Goal: Task Accomplishment & Management: Manage account settings

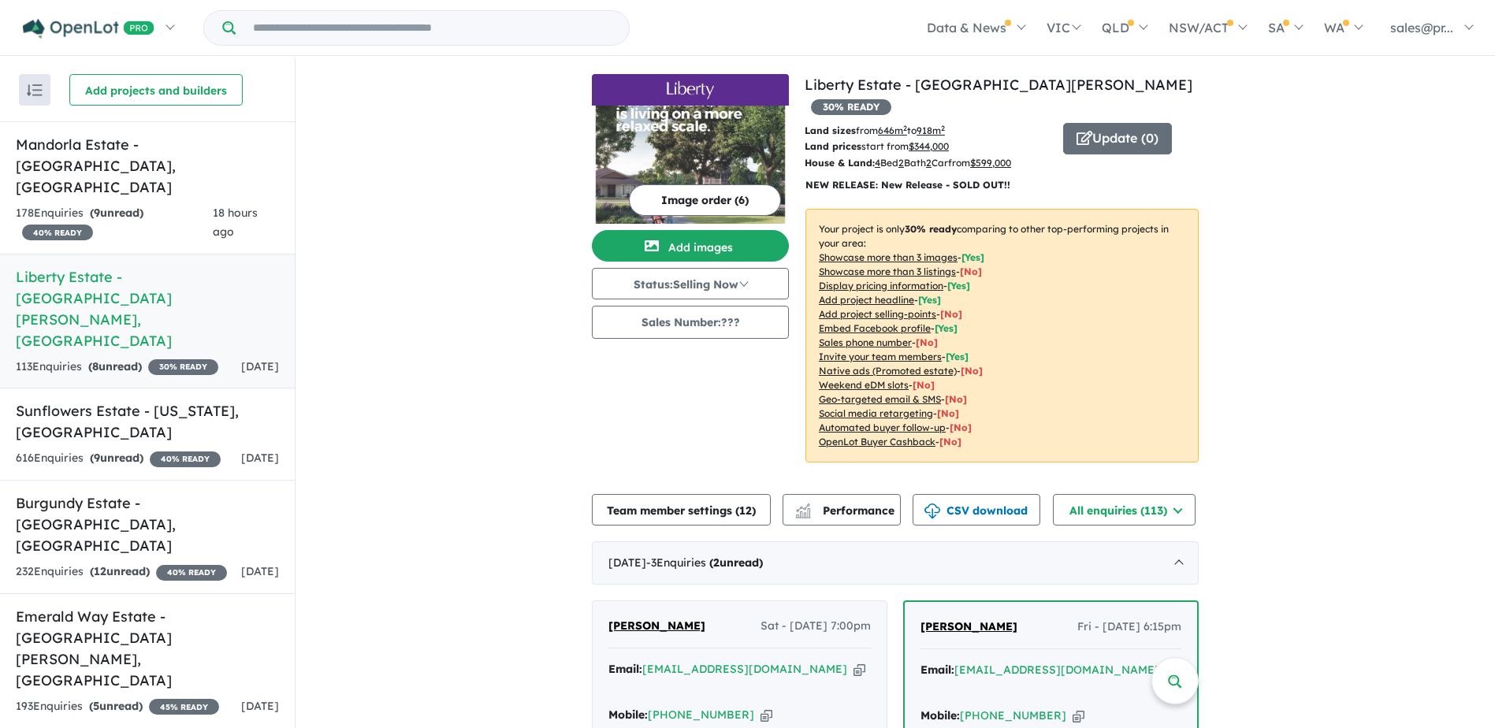
click at [136, 266] on h5 "Liberty Estate - [GEOGRAPHIC_DATA][PERSON_NAME][GEOGRAPHIC_DATA]" at bounding box center [147, 308] width 263 height 85
click at [108, 266] on h5 "Liberty Estate - [GEOGRAPHIC_DATA][PERSON_NAME][GEOGRAPHIC_DATA]" at bounding box center [147, 308] width 263 height 85
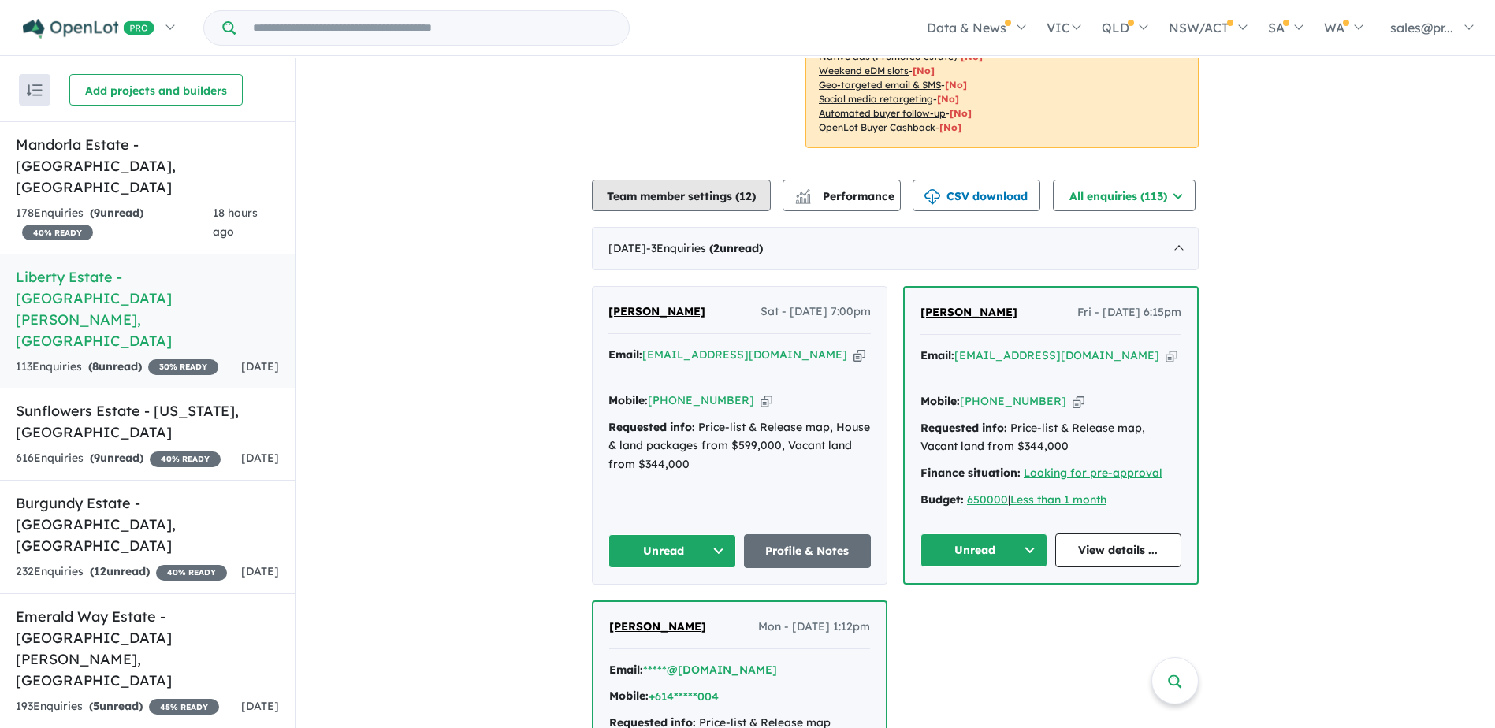
scroll to position [315, 0]
click at [1017, 533] on button "Unread" at bounding box center [984, 550] width 127 height 34
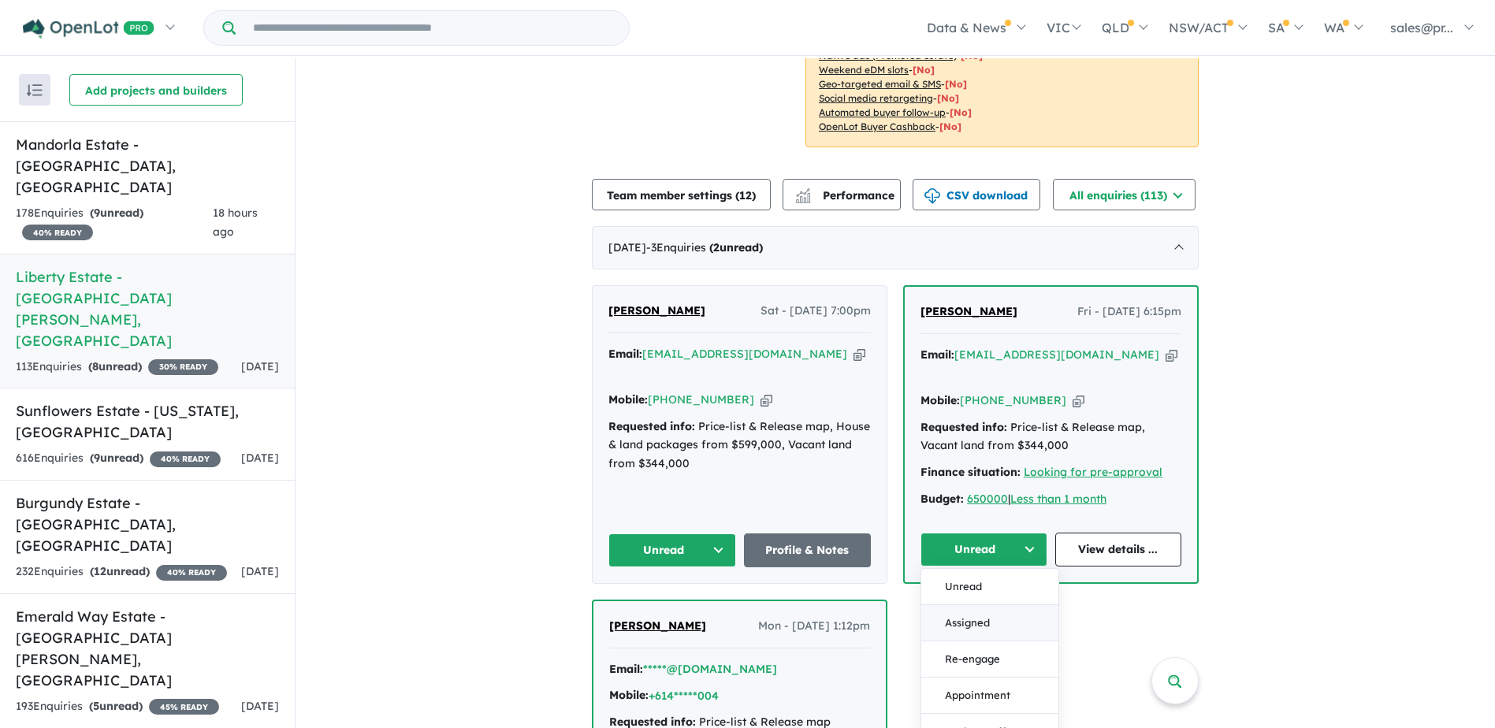
click at [984, 605] on button "Assigned" at bounding box center [989, 623] width 137 height 36
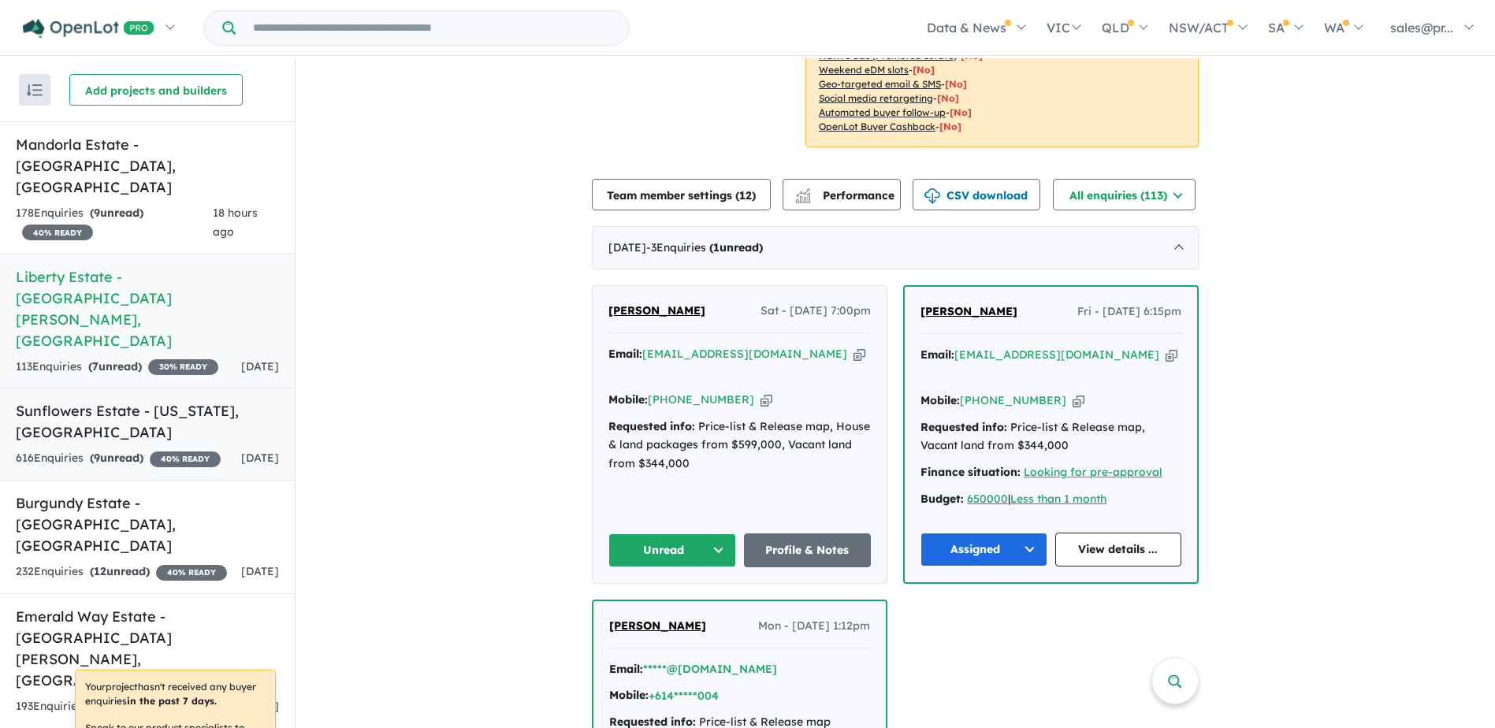
click at [69, 388] on link "Sunflowers Estate - [US_STATE] , SA 616 Enquir ies ( 9 unread) 40 % READY [DATE]" at bounding box center [147, 434] width 295 height 93
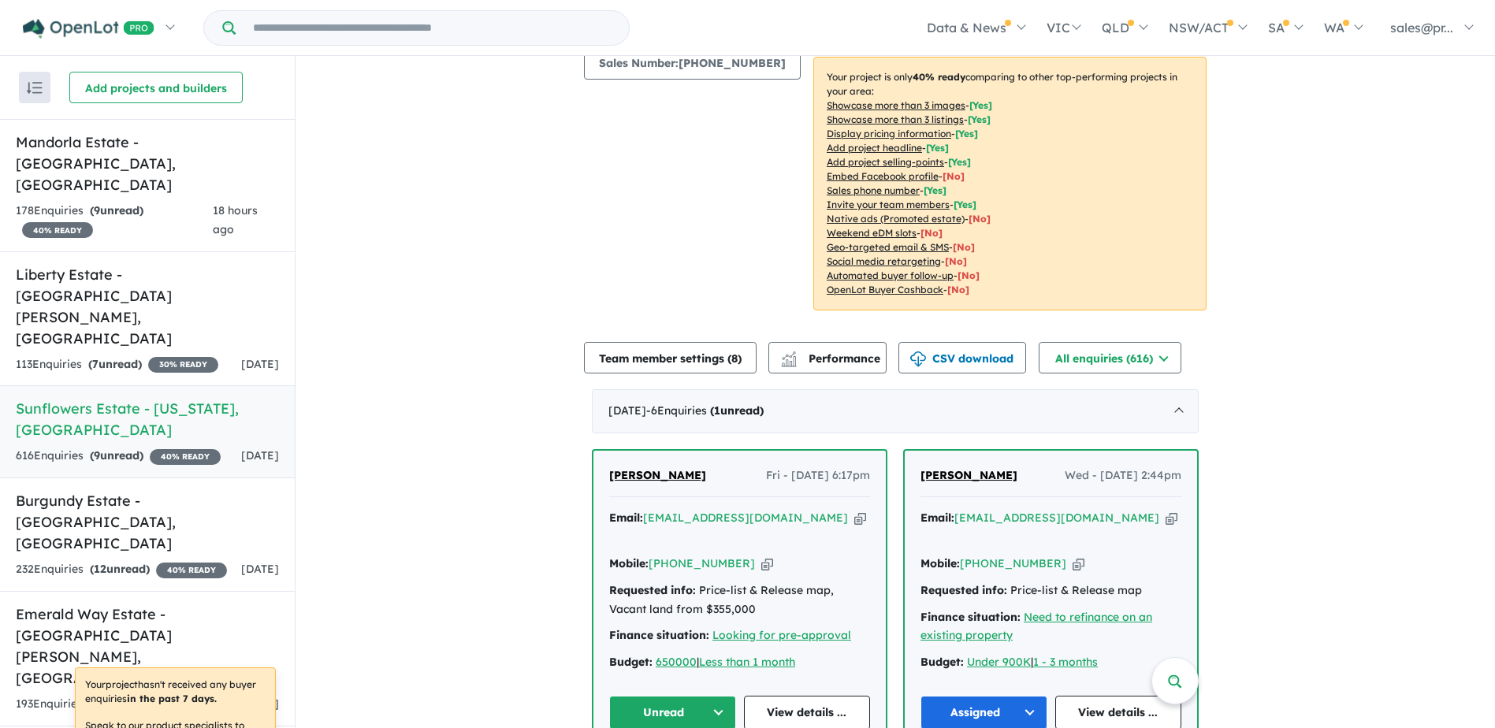
scroll to position [424, 0]
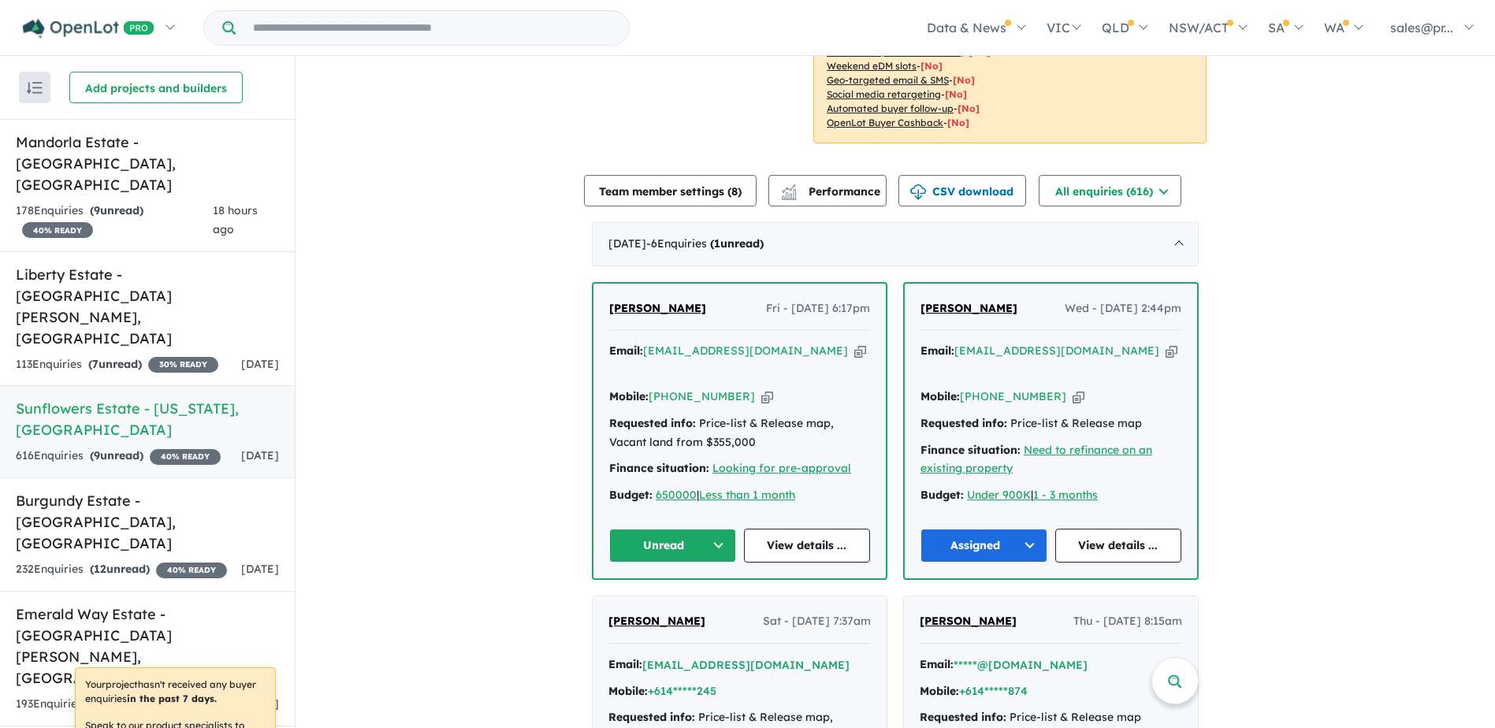
click at [713, 529] on button "Unread" at bounding box center [672, 546] width 127 height 34
click at [669, 601] on button "Assigned" at bounding box center [678, 619] width 137 height 36
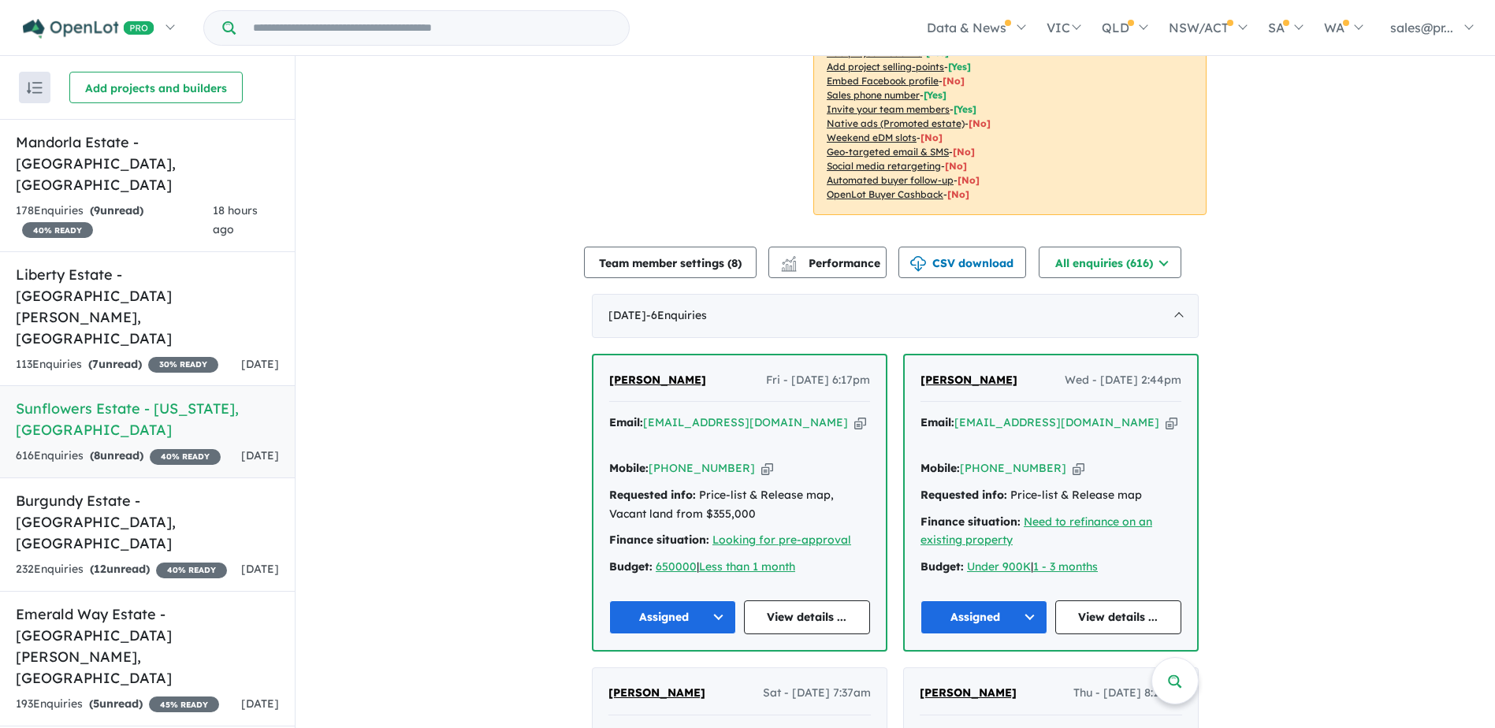
scroll to position [30, 0]
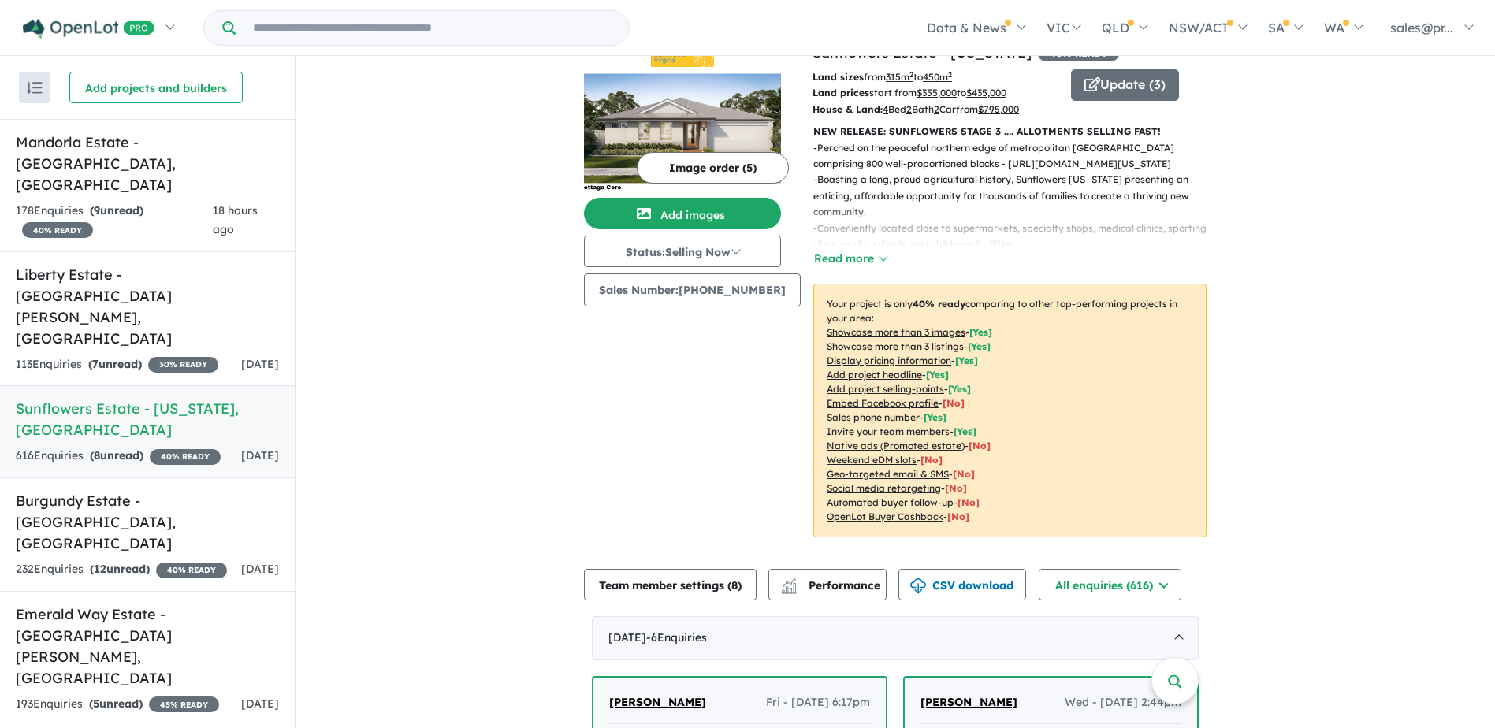
click at [145, 264] on h5 "Liberty Estate - [GEOGRAPHIC_DATA][PERSON_NAME][GEOGRAPHIC_DATA]" at bounding box center [147, 306] width 263 height 85
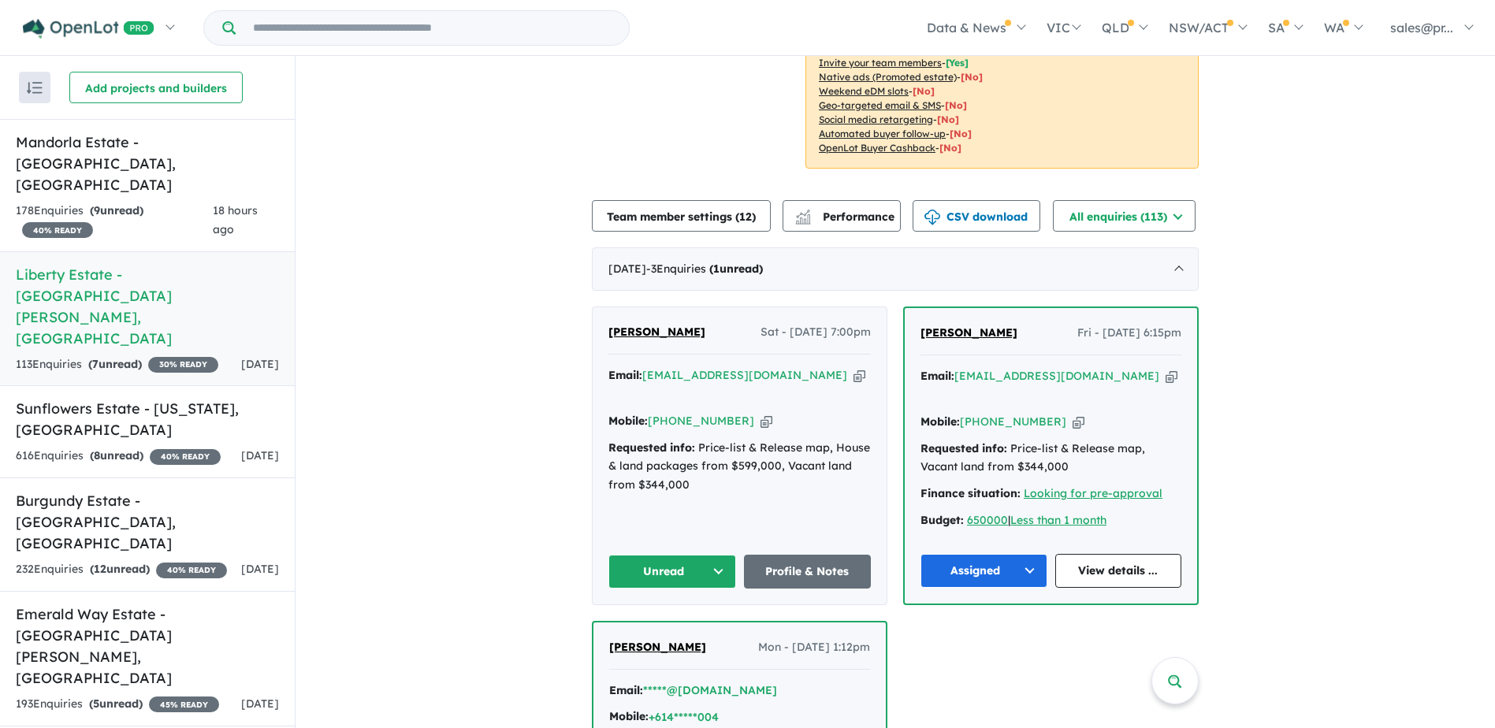
scroll to position [315, 0]
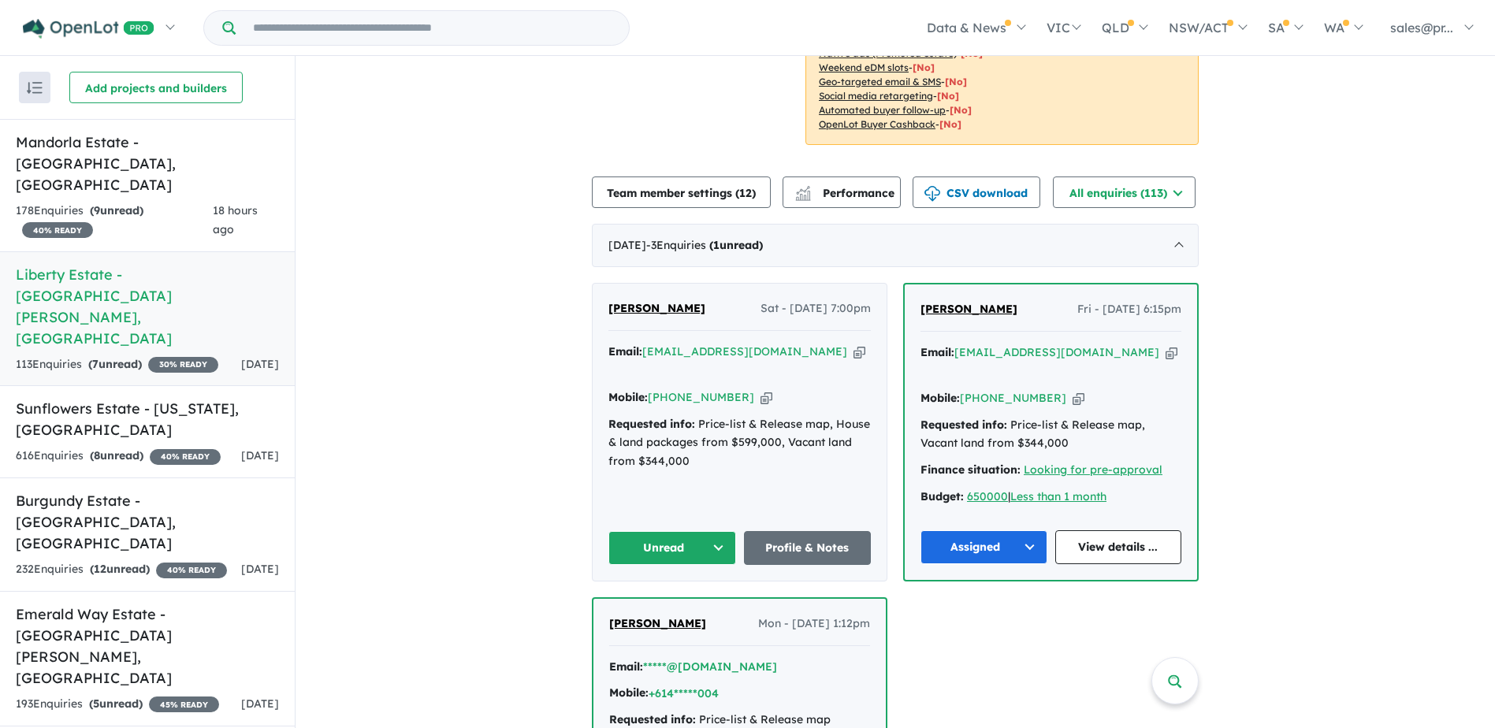
click at [713, 531] on button "Unread" at bounding box center [672, 548] width 128 height 34
click at [675, 604] on button "Assigned" at bounding box center [677, 622] width 137 height 36
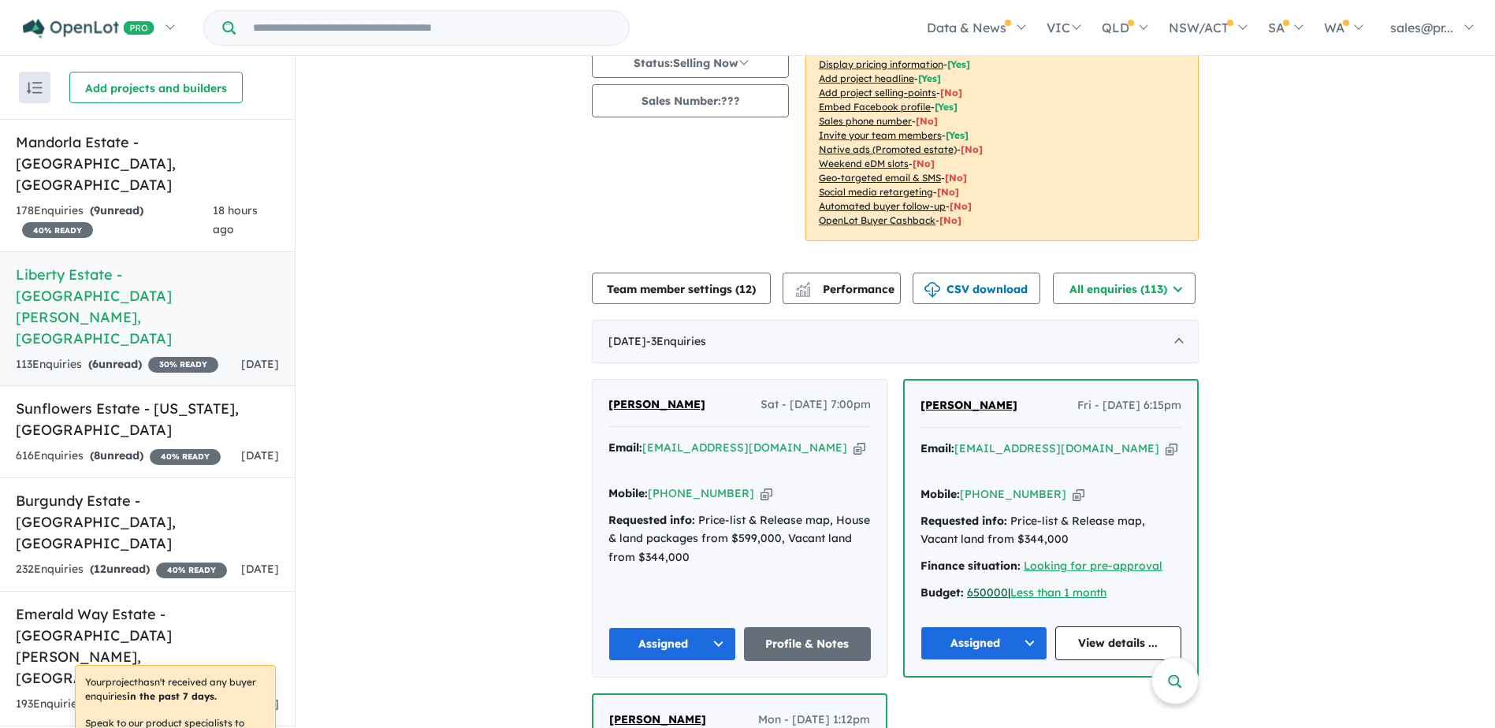
scroll to position [0, 0]
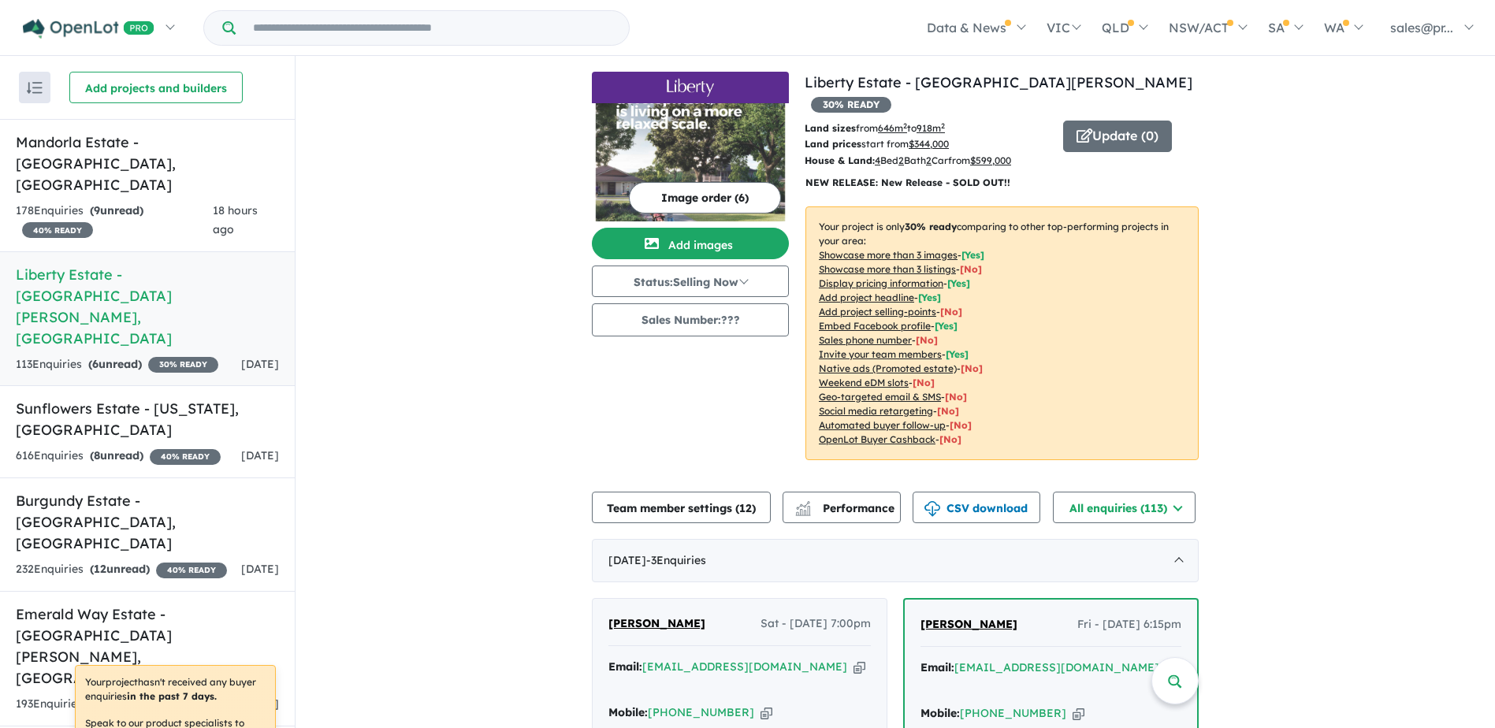
drag, startPoint x: 463, startPoint y: 626, endPoint x: 359, endPoint y: 577, distance: 115.7
click at [76, 140] on h5 "Mandorla Estate - [GEOGRAPHIC_DATA][PERSON_NAME][GEOGRAPHIC_DATA]" at bounding box center [147, 164] width 263 height 64
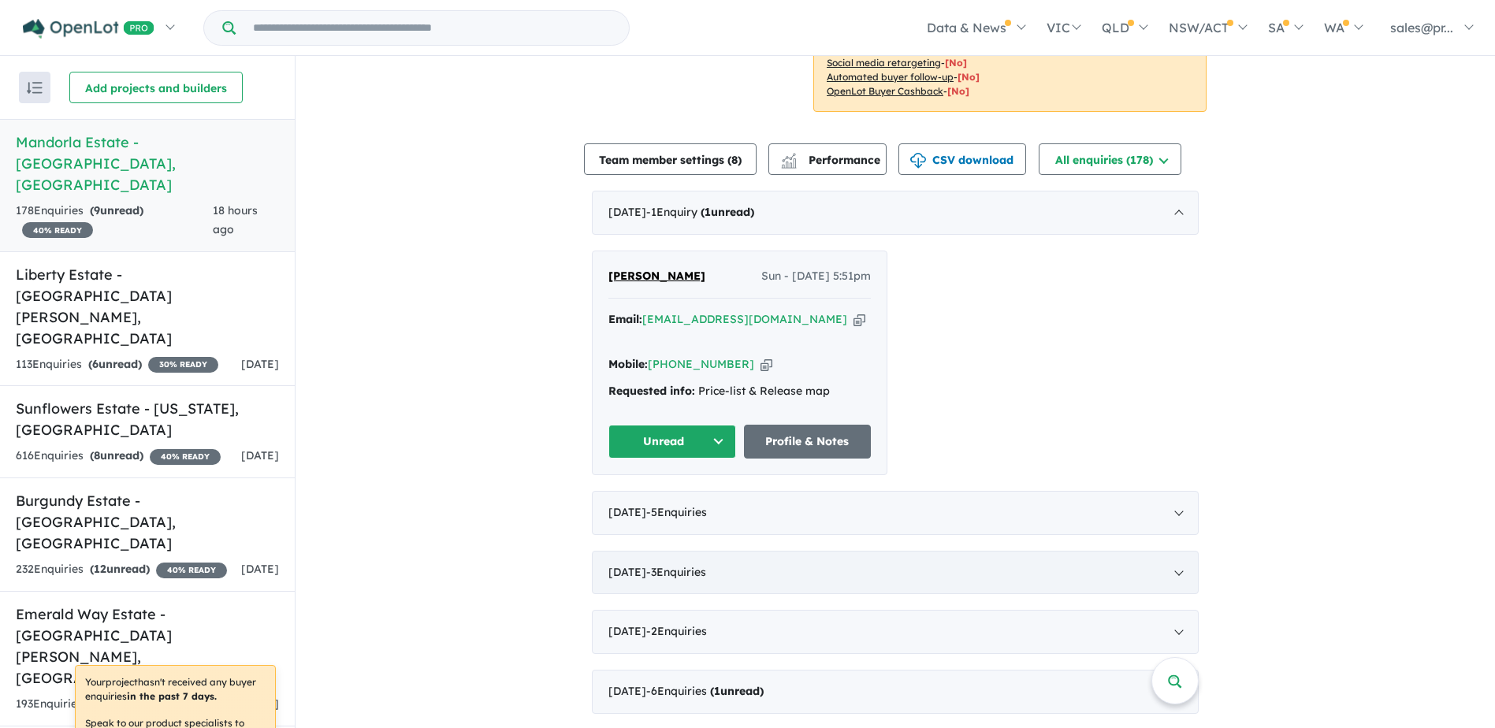
scroll to position [473, 0]
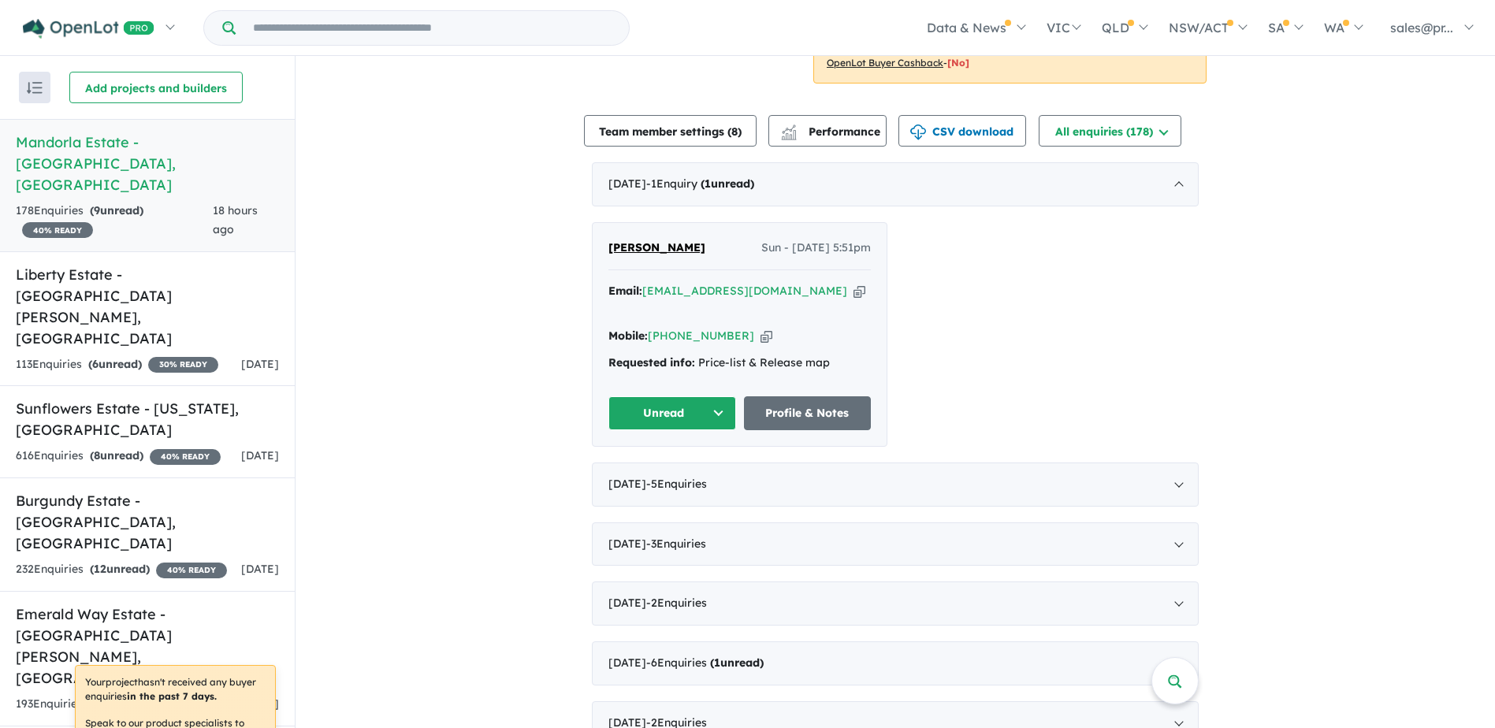
click at [713, 408] on button "Unread" at bounding box center [672, 413] width 128 height 34
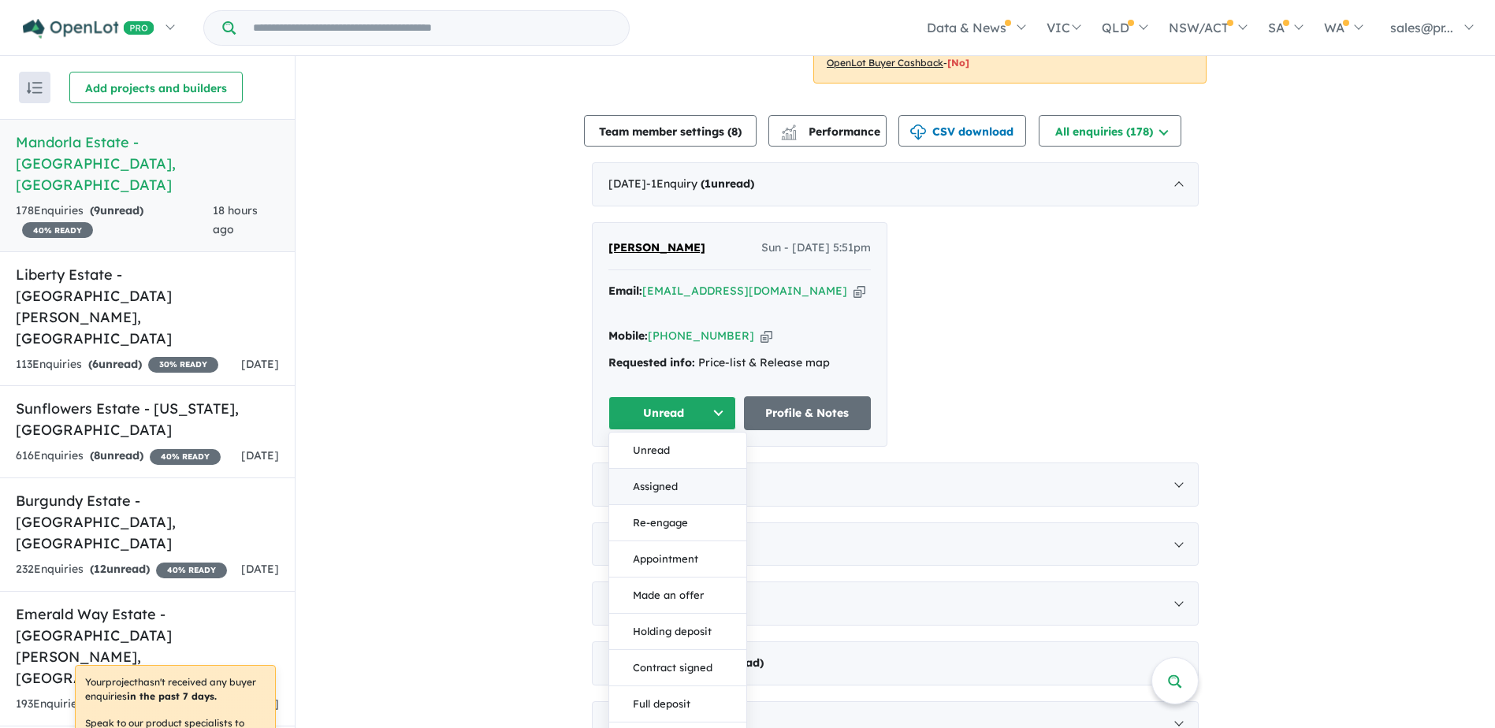
click at [675, 476] on button "Assigned" at bounding box center [677, 487] width 137 height 36
